Goal: Obtain resource: Download file/media

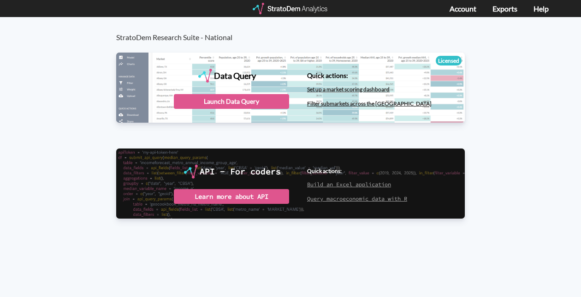
click at [272, 141] on div "Data Query Licensed StratoDem Data Query Query and analyze data in bulk Quick a…" at bounding box center [290, 132] width 368 height 172
click at [211, 102] on div "Launch Data Query" at bounding box center [231, 101] width 115 height 15
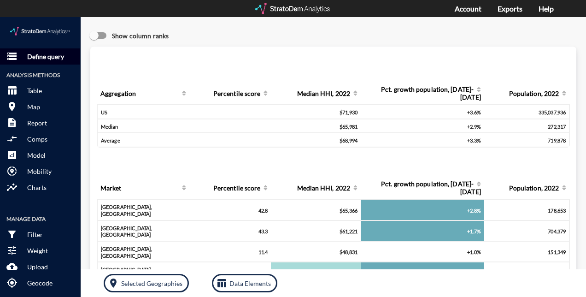
click p "Define query"
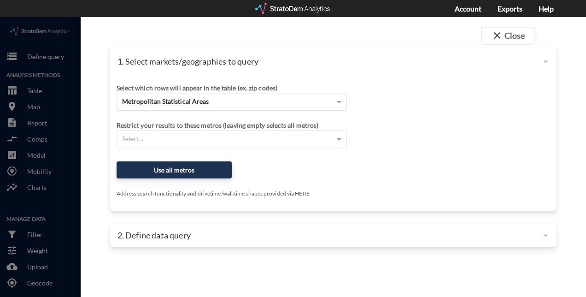
click div "Metropolitan Statistical Areas"
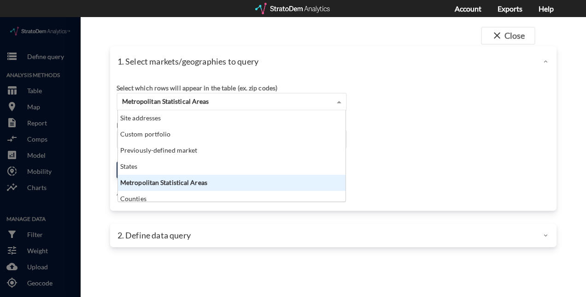
scroll to position [84, 222]
click div "Metropolitan Statistical Areas"
click div "Select which rows will appear in the table (ex. zip codes) Metropolitan Statist…"
click div "Metropolitan Statistical Areas"
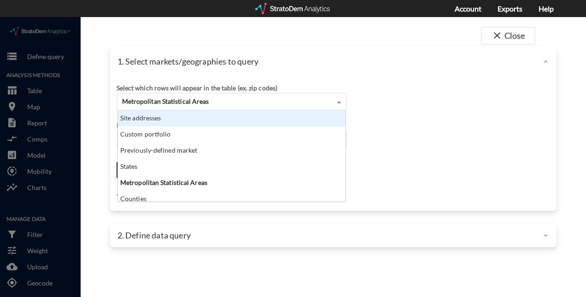
click div "Site addresses"
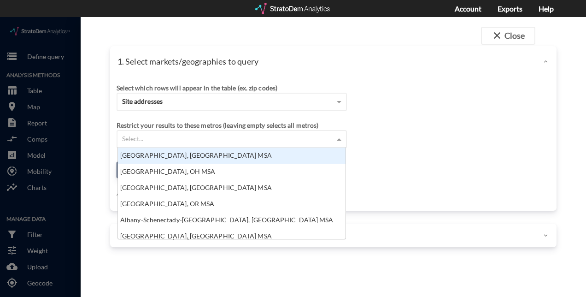
click div "Select..."
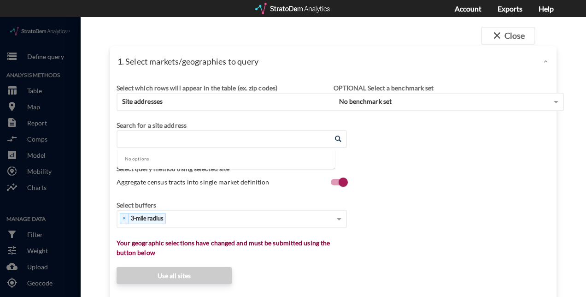
click input "Enter an address"
paste input "6930 Winchester Cir, Boulder, CO 80301"
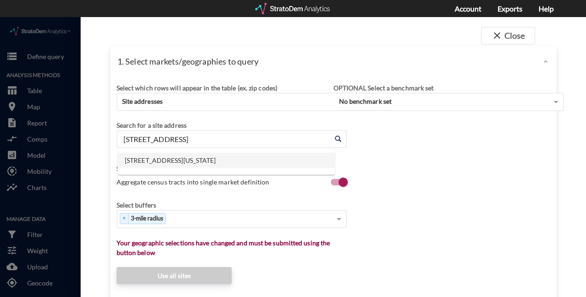
click li "6930 Winchester Cir, Boulder, Colorado"
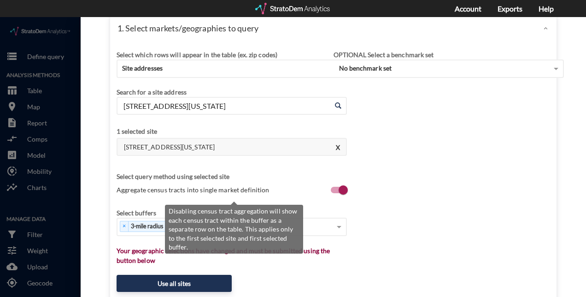
scroll to position [34, 0]
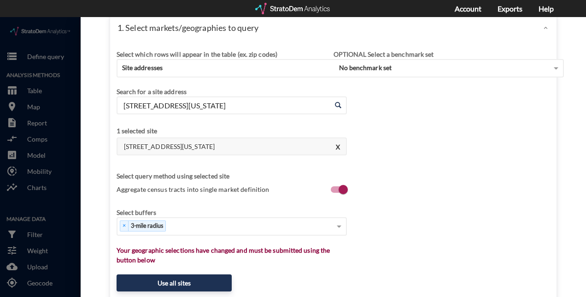
type input "6930 Winchester Cir, Boulder, Colorado"
click div "Select which rows will appear in the table (ex. zip codes) Site addresses Selec…"
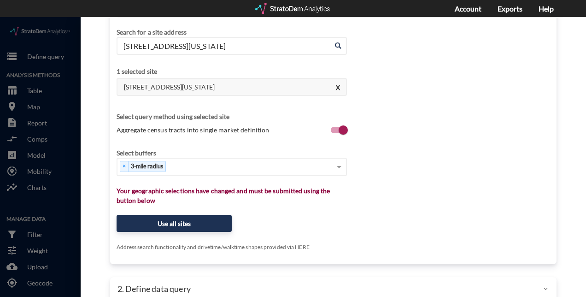
scroll to position [94, 0]
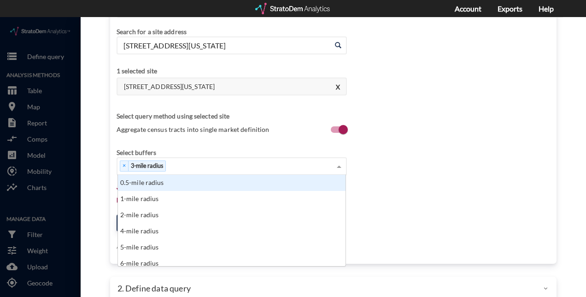
click div "× 3-mile radius"
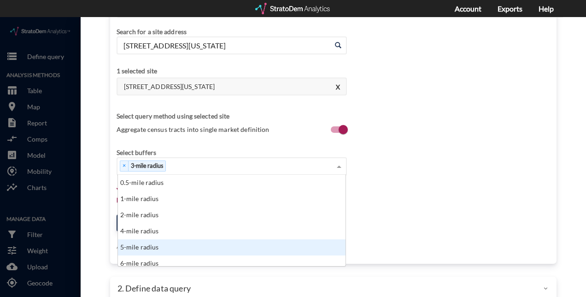
click div "5-mile radius"
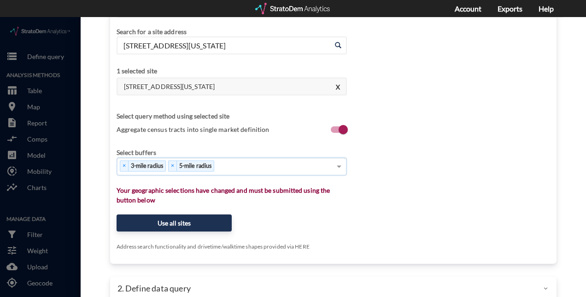
type input "7"
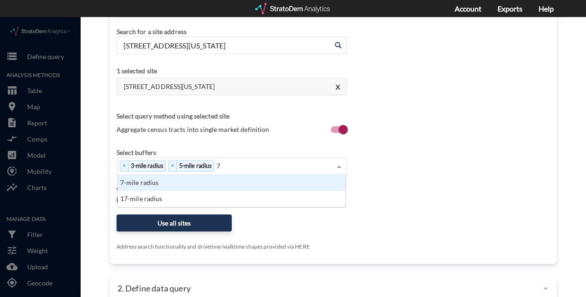
scroll to position [25, 222]
click div "7-mile radius"
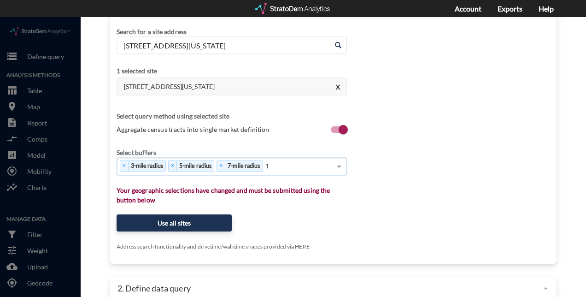
type input "10"
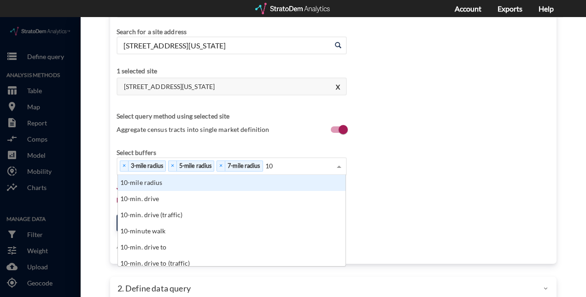
scroll to position [84, 222]
click div "10-mile radius"
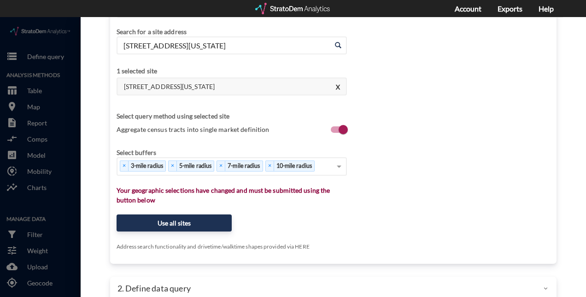
click div "Select which rows will appear in the table (ex. zip codes) Site addresses Selec…"
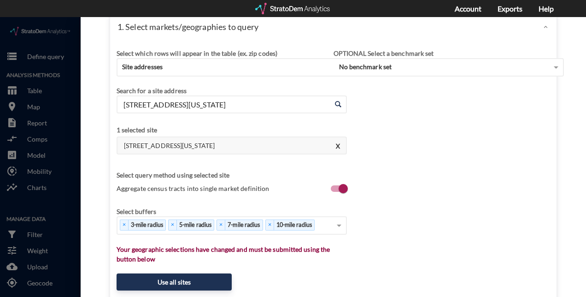
scroll to position [94, 0]
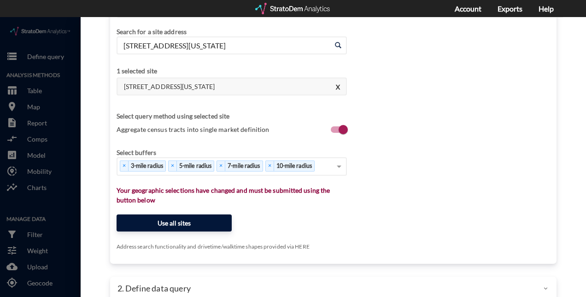
click button "Use all sites"
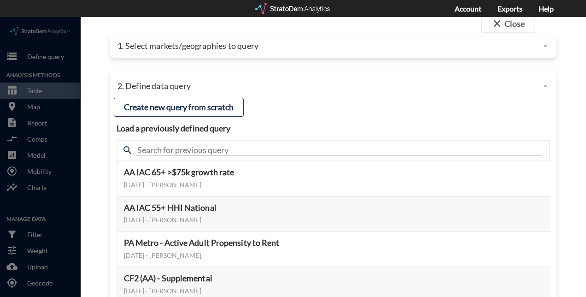
scroll to position [13, 0]
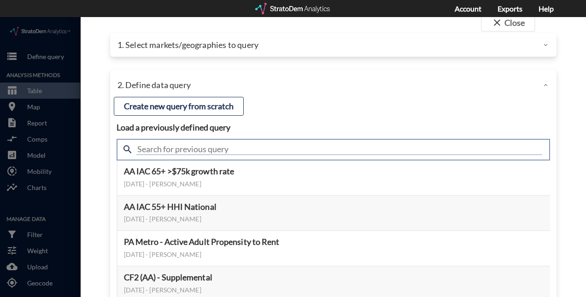
click input "text"
type input "meta"
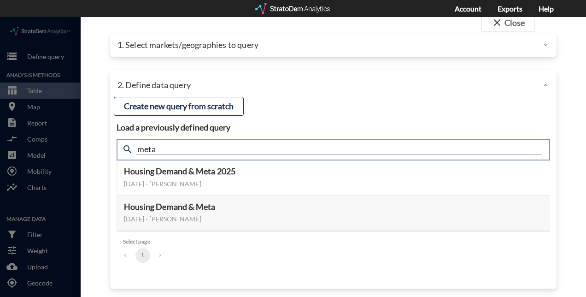
scroll to position [17, 0]
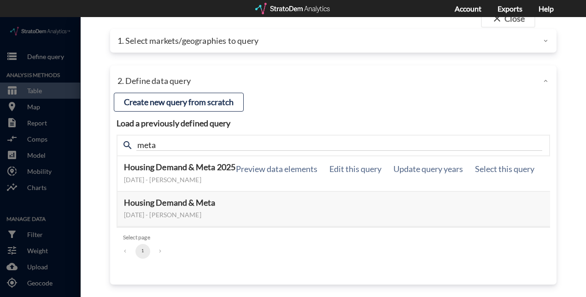
click div "Housing Demand & Meta 2025 January 07, 2025 - Lucas Wratschko Preview data elem…"
click button "Select this query"
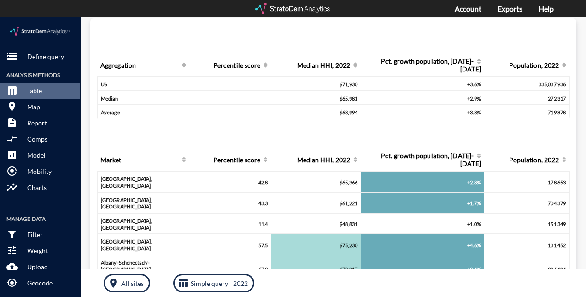
scroll to position [0, 0]
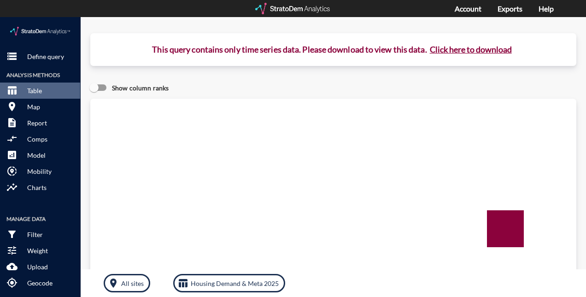
click button "Click here to download"
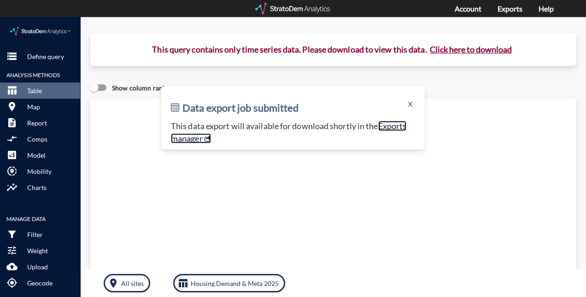
click link "Exports manager"
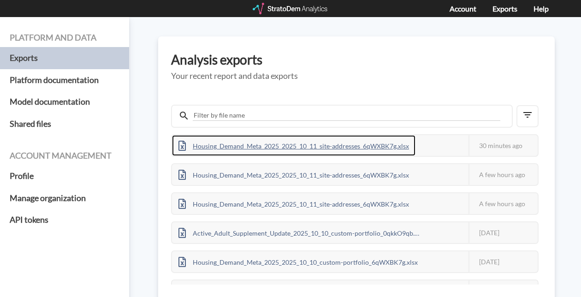
click at [335, 141] on div "Housing_Demand_Meta_2025_2025_10_11_site-addresses_6qWXBK7g.xlsx" at bounding box center [293, 145] width 243 height 21
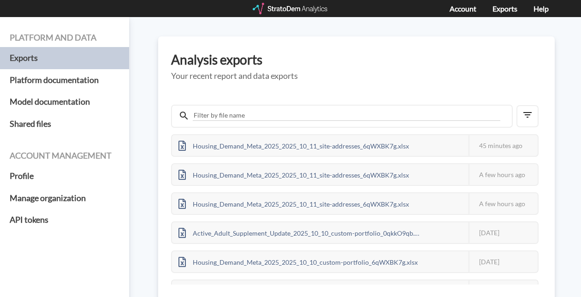
click at [289, 6] on div at bounding box center [291, 9] width 76 height 12
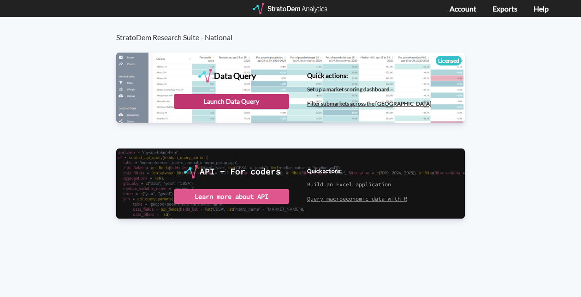
click at [215, 107] on div "Launch Data Query" at bounding box center [231, 101] width 115 height 15
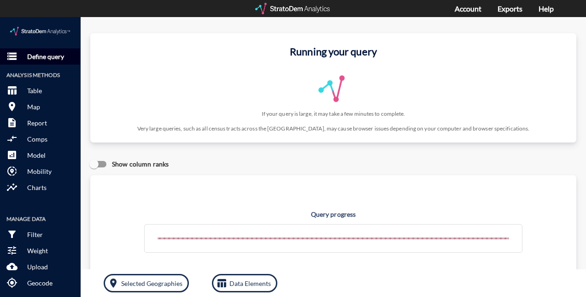
click p "Define query"
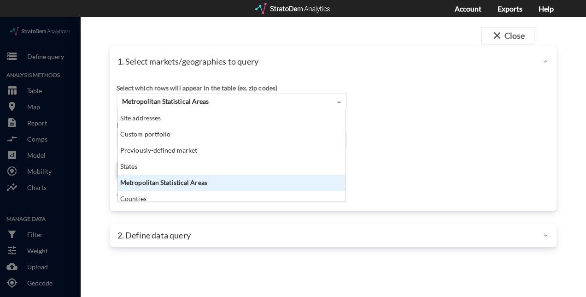
click div "Metropolitan Statistical Areas"
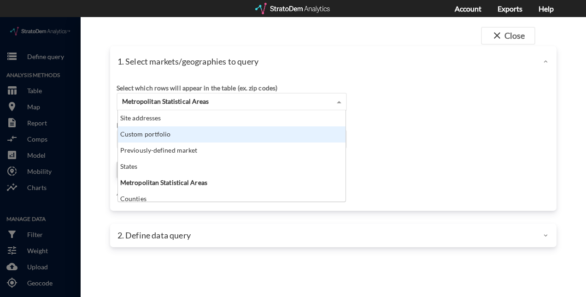
scroll to position [84, 222]
click div "Custom portfolio"
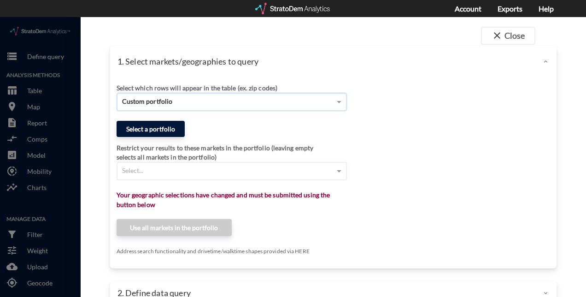
click button "Select a portfolio"
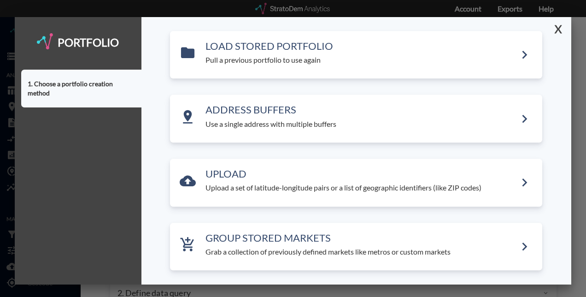
click at [561, 30] on button "X" at bounding box center [557, 29] width 16 height 24
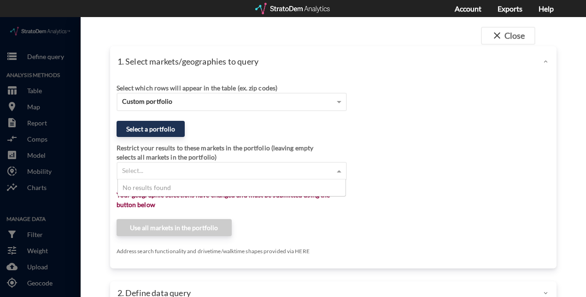
click div "Select..."
type input "denver"
click span
click div "Select..."
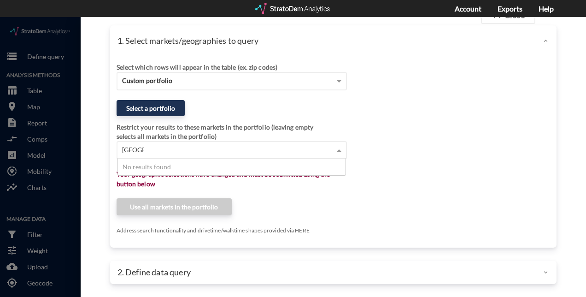
type input "Denver"
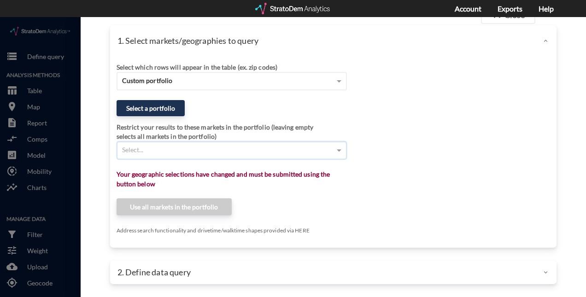
click div "Select which rows will appear in the table (ex. zip codes) Custom portfolio Sel…"
click div "Select..."
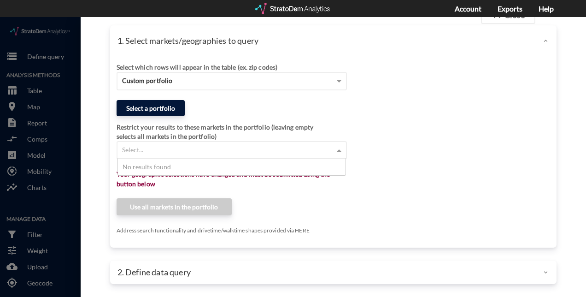
click button "Select a portfolio"
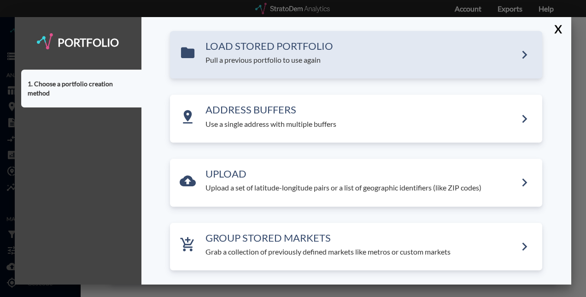
click at [407, 59] on p "Pull a previous portfolio to use again" at bounding box center [361, 60] width 311 height 11
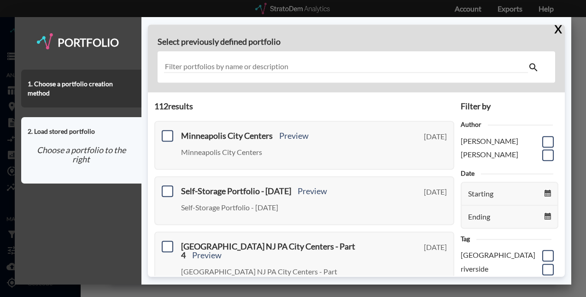
click at [281, 69] on input "text" at bounding box center [346, 67] width 364 height 12
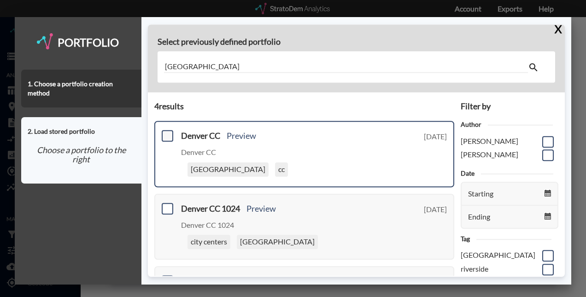
type input "denver"
click at [166, 135] on span at bounding box center [168, 136] width 12 height 12
click at [166, 132] on input "checkbox" at bounding box center [166, 132] width 0 height 0
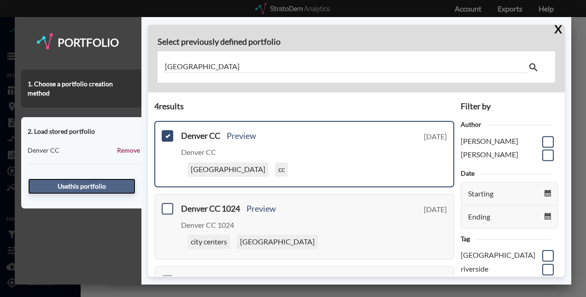
click at [109, 178] on button "Use this portfolio" at bounding box center [81, 186] width 107 height 16
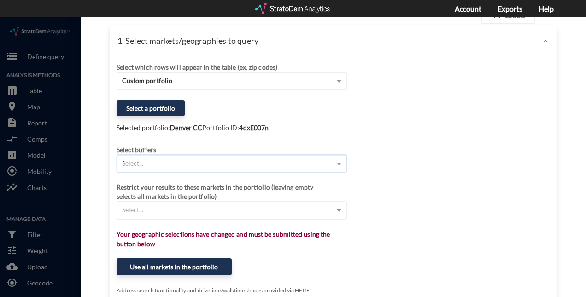
type input "10"
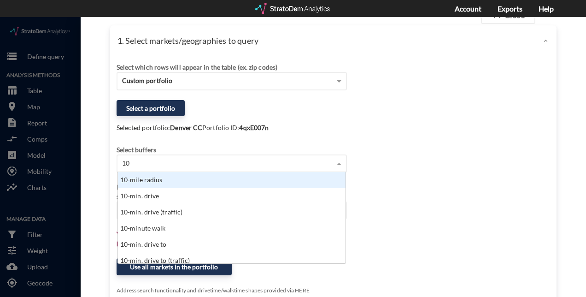
scroll to position [84, 222]
click div "10-mile radius"
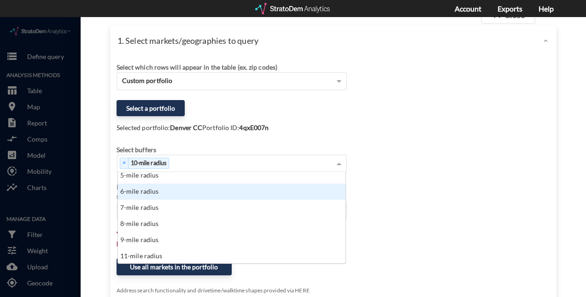
scroll to position [81, 0]
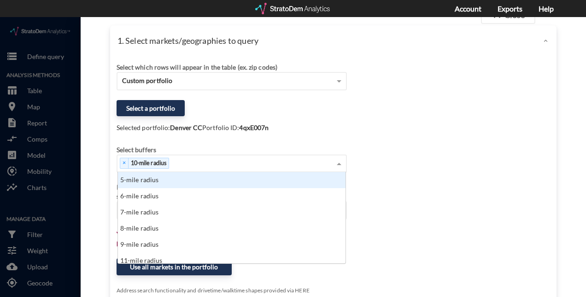
click div "Select which rows will appear in the table (ex. zip codes) Custom portfolio Sel…"
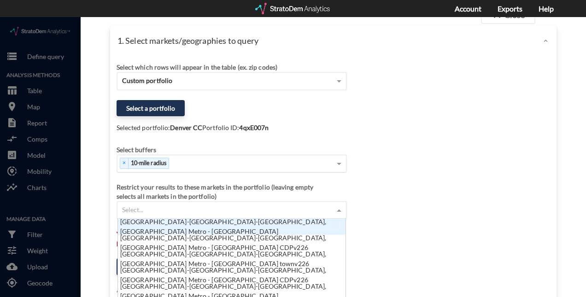
click div "Select..."
click div "Select which rows will appear in the table (ex. zip codes) Custom portfolio Sel…"
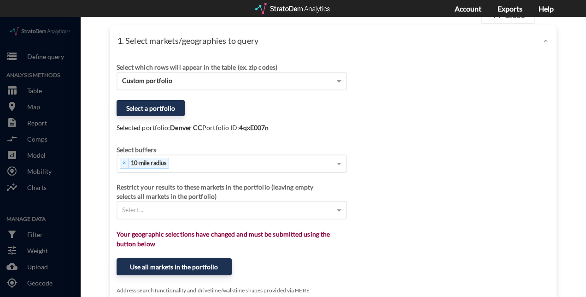
scroll to position [81, 0]
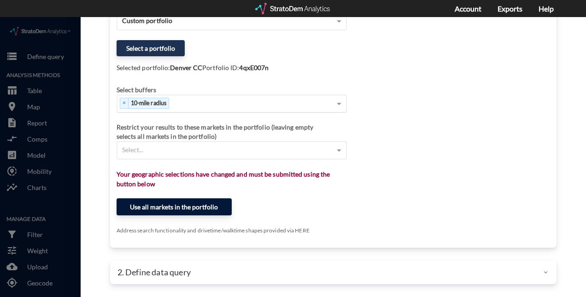
click button "Use all markets in the portfolio"
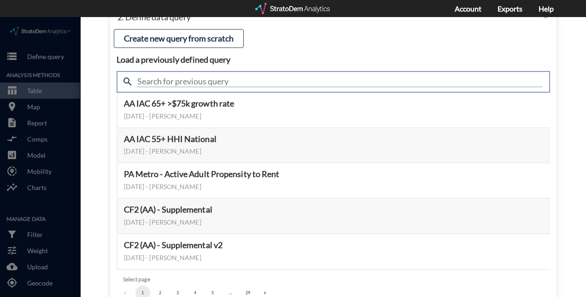
click input "text"
type input "housing demand"
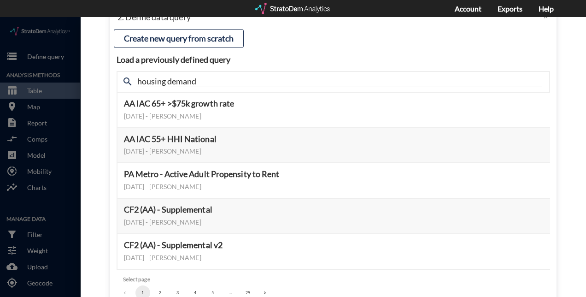
click div "search housing demand"
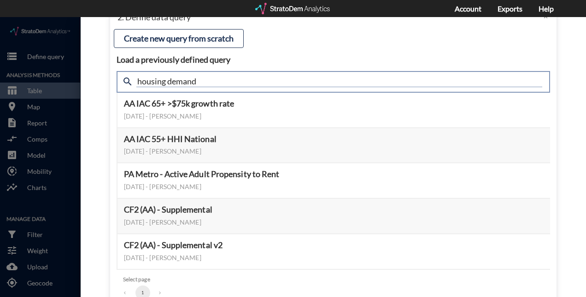
click input "housing demand"
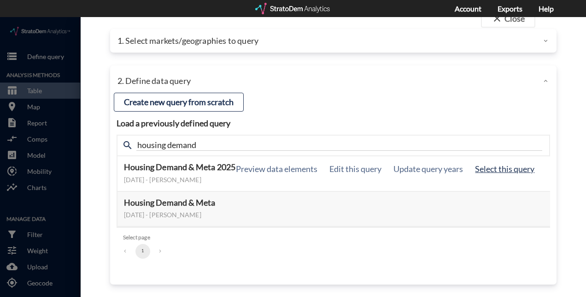
click button "Select this query"
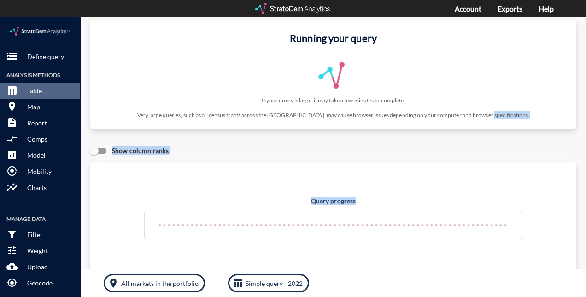
drag, startPoint x: 508, startPoint y: 152, endPoint x: 519, endPoint y: 110, distance: 43.5
click div "stale Running your query If your query is large, it may take a few minutes to c…"
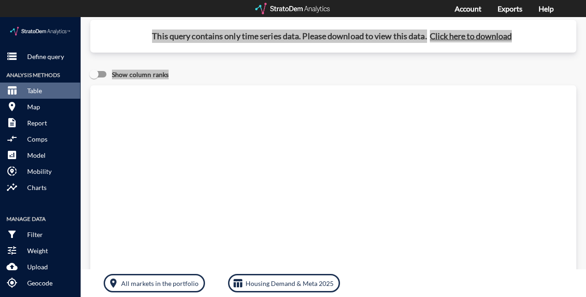
scroll to position [7, 0]
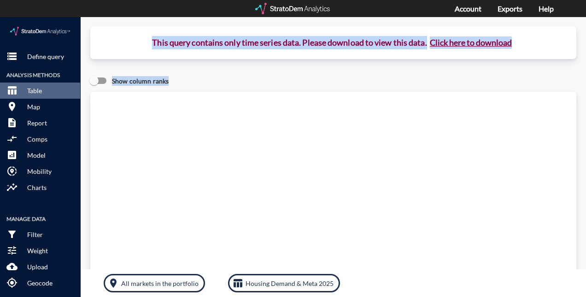
click div "This query contains only time series data. Please download to view this data. C…"
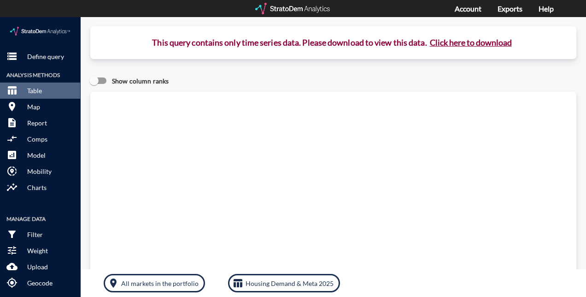
click button "Click here to download"
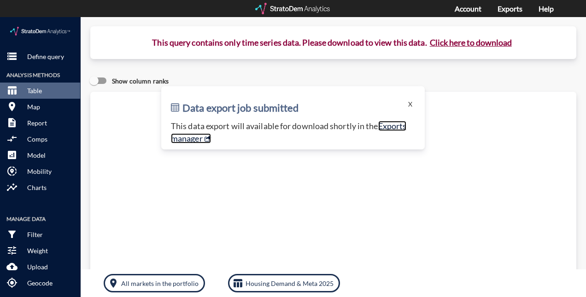
click link "Exports manager"
